Goal: Task Accomplishment & Management: Manage account settings

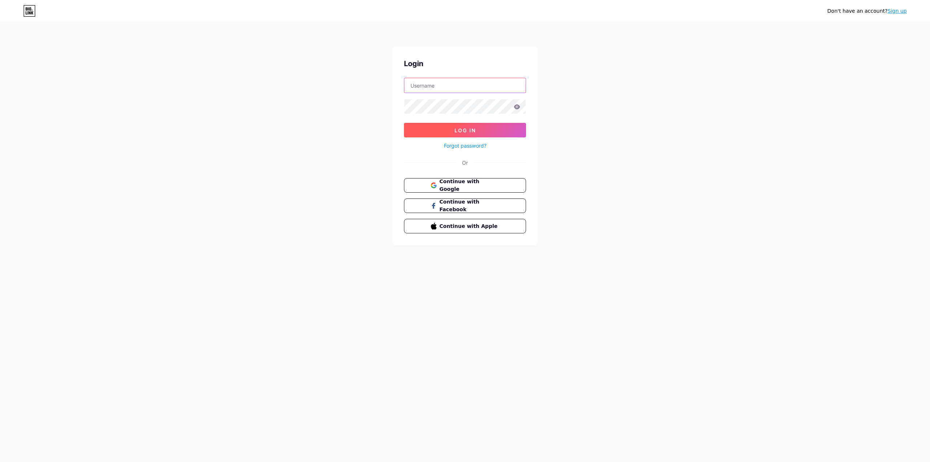
type input "[EMAIL_ADDRESS][DOMAIN_NAME]"
click at [435, 135] on button "Log In" at bounding box center [465, 130] width 122 height 15
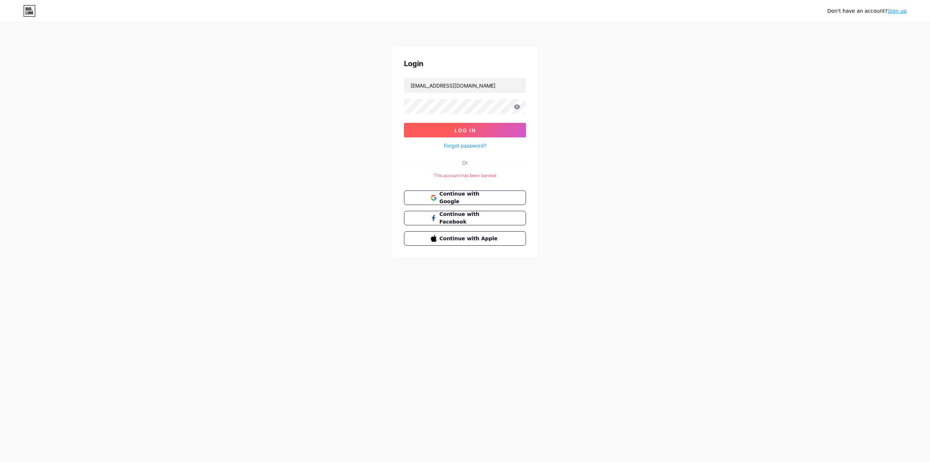
click at [452, 129] on button "Log In" at bounding box center [465, 130] width 122 height 15
click at [462, 194] on span "Continue with Google" at bounding box center [469, 198] width 61 height 16
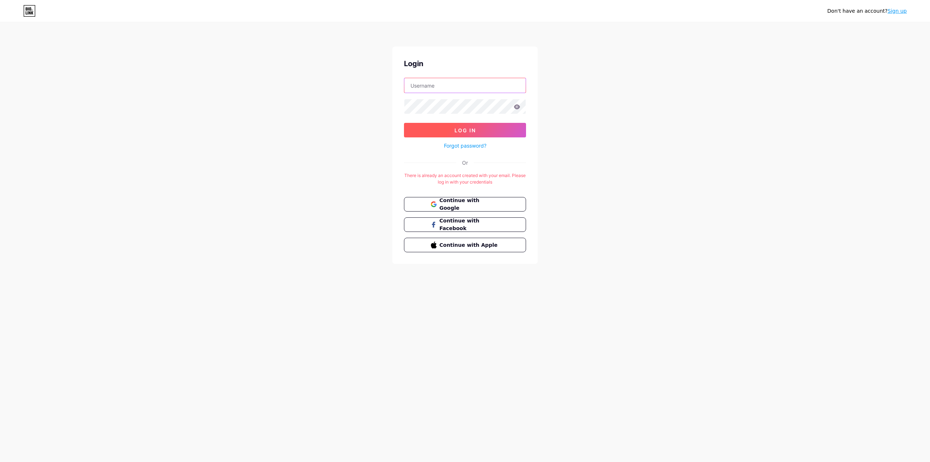
type input "linnallen@gmail.com"
click at [449, 130] on button "Log In" at bounding box center [465, 130] width 122 height 15
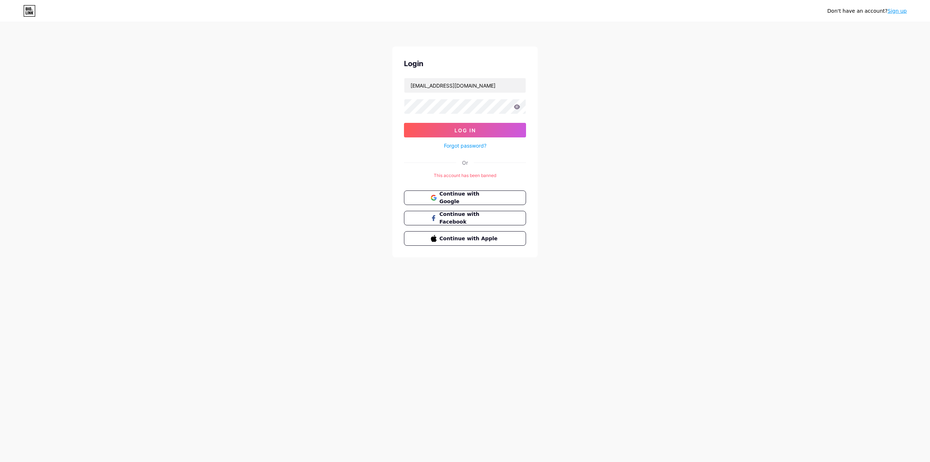
click at [517, 108] on icon at bounding box center [517, 106] width 6 height 5
click at [518, 105] on icon at bounding box center [517, 106] width 6 height 5
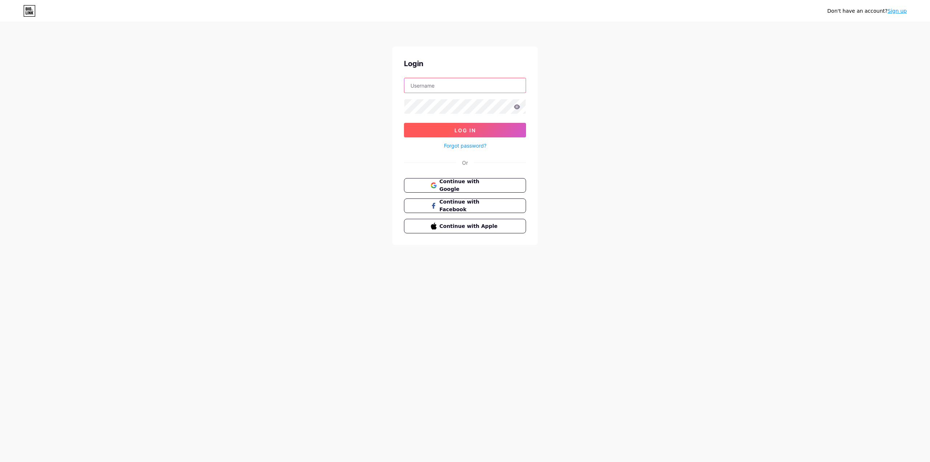
type input "[EMAIL_ADDRESS][DOMAIN_NAME]"
click at [464, 132] on span "Log In" at bounding box center [465, 130] width 21 height 6
